Goal: Information Seeking & Learning: Learn about a topic

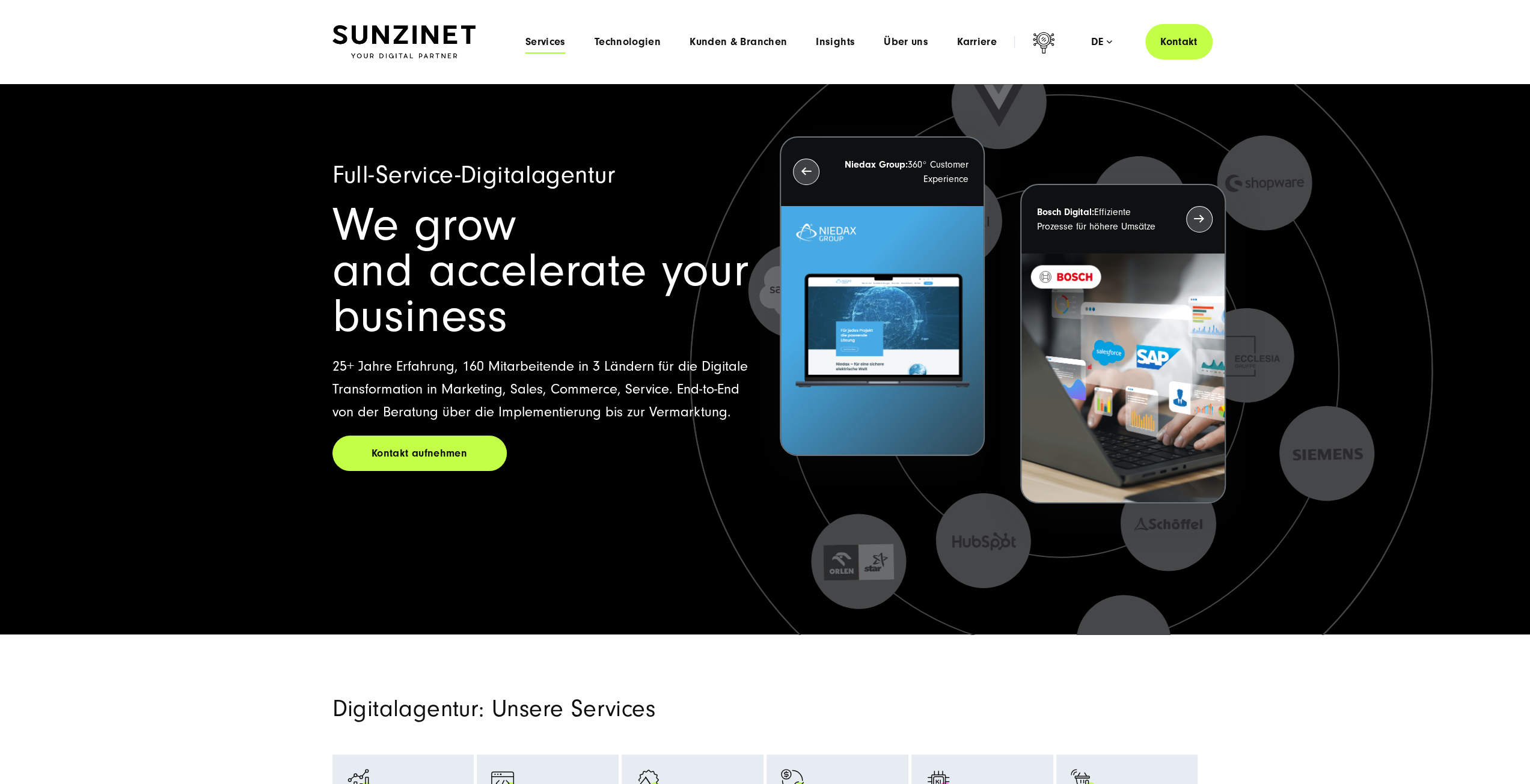
click at [547, 40] on span "Services" at bounding box center [545, 42] width 40 height 12
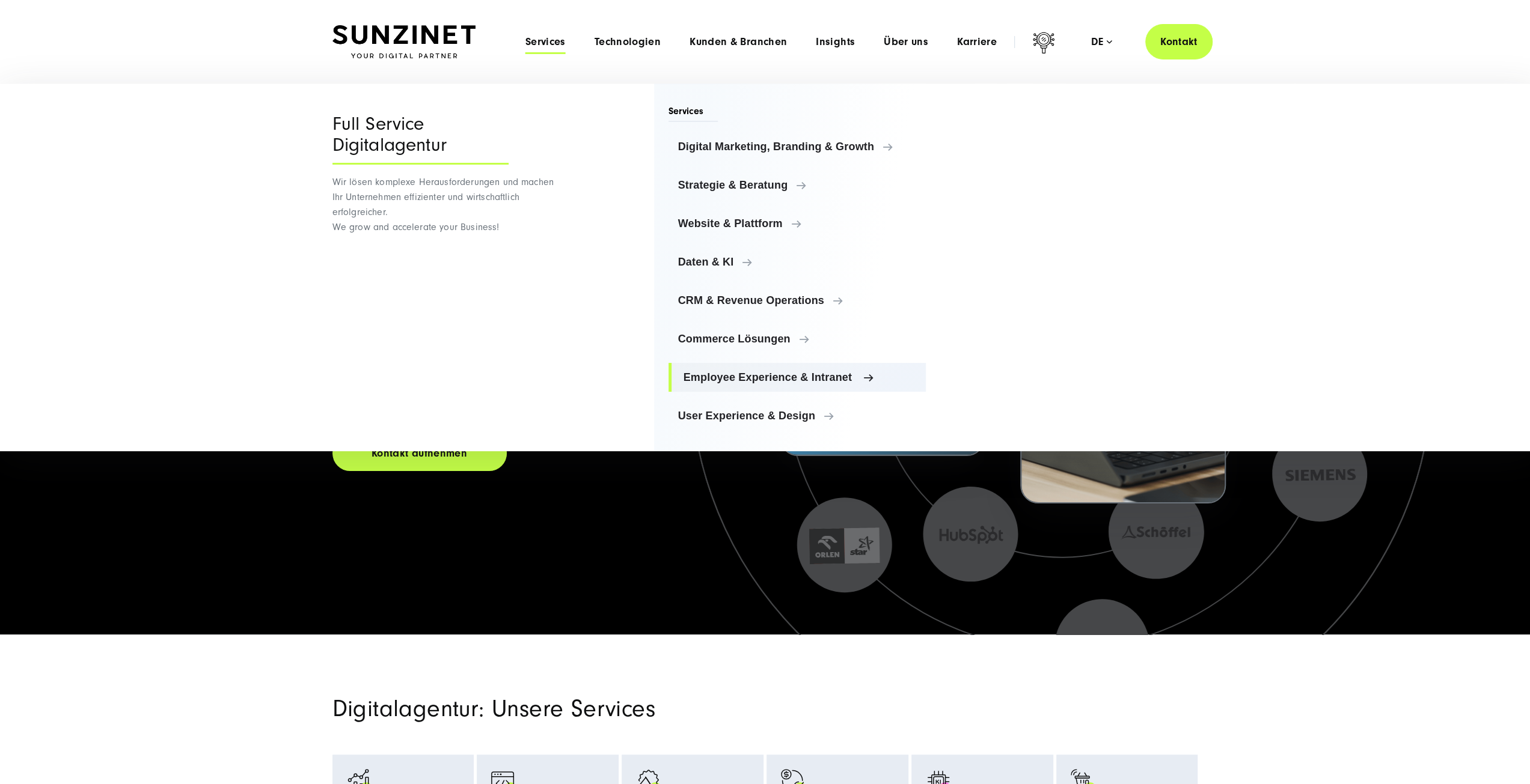
click at [726, 386] on link "Employee Experience & Intranet" at bounding box center [797, 377] width 258 height 29
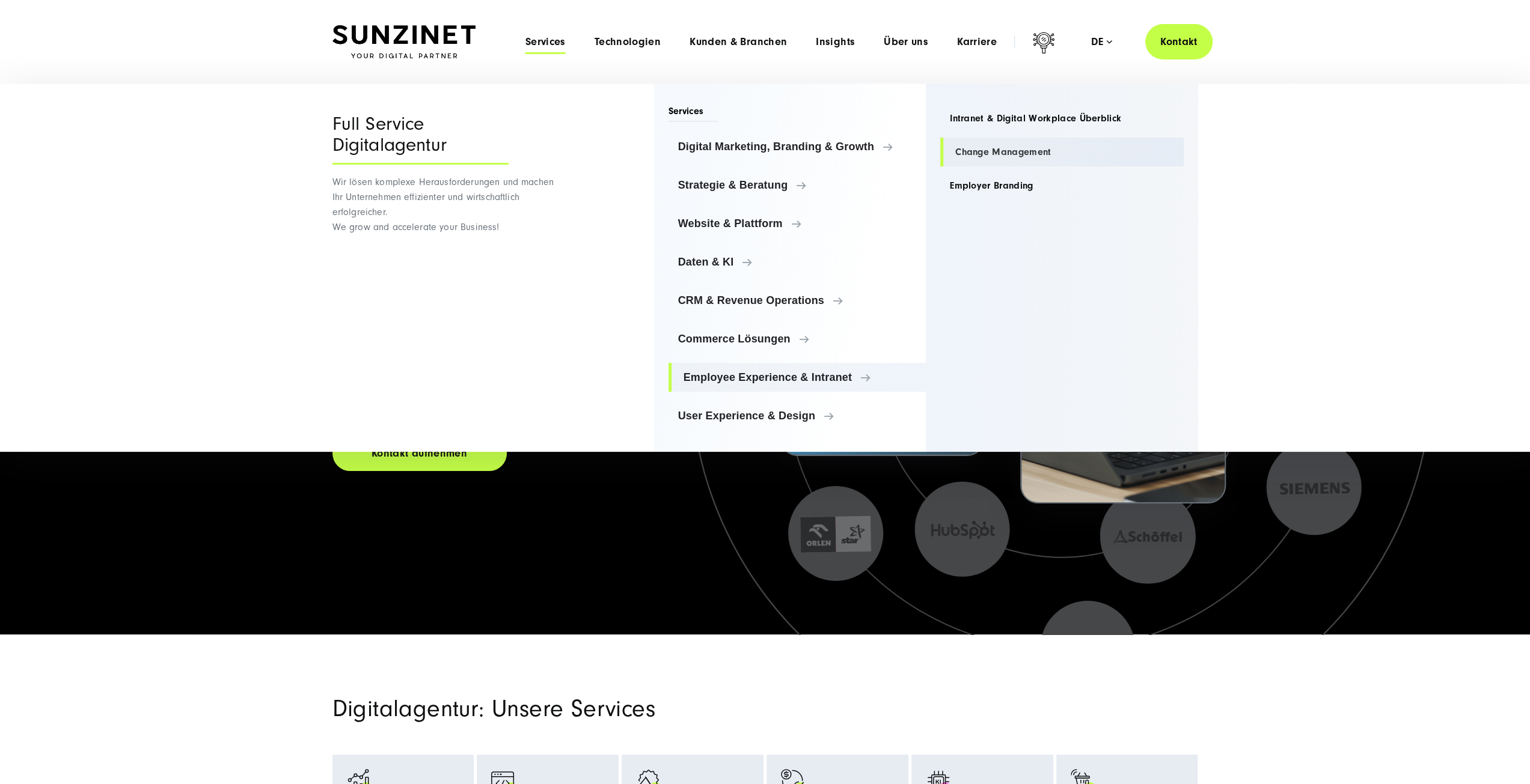
click at [965, 156] on link "Change Management" at bounding box center [1062, 152] width 243 height 29
